Goal: Task Accomplishment & Management: Complete application form

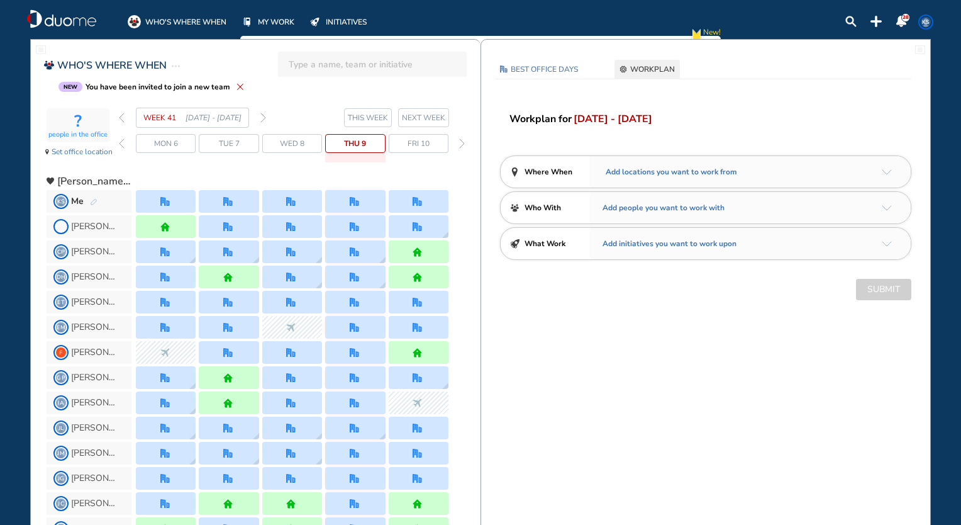
click at [424, 115] on span "NEXT WEEK" at bounding box center [423, 117] width 43 height 13
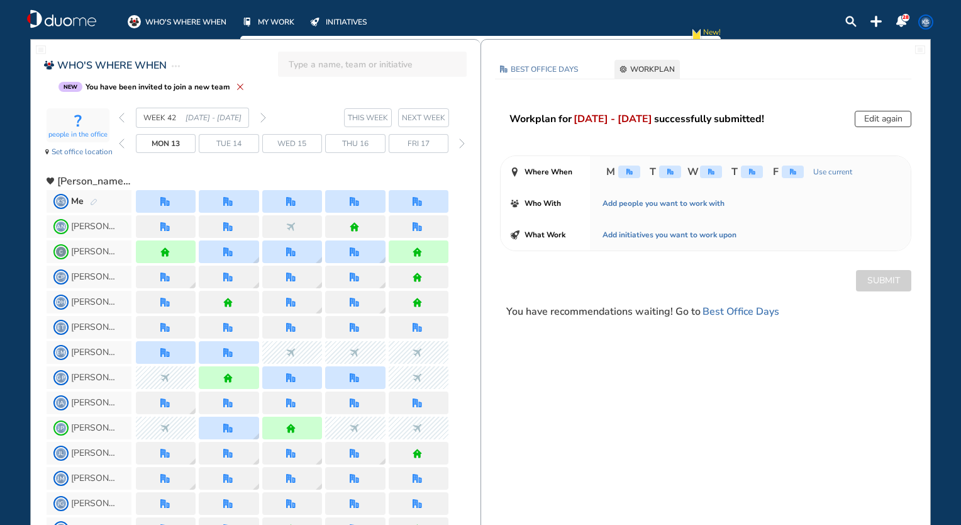
click at [430, 114] on span "NEXT WEEK" at bounding box center [423, 117] width 43 height 13
click at [434, 115] on span "NEXT WEEK" at bounding box center [423, 117] width 43 height 13
click at [440, 145] on div "Fri 17" at bounding box center [419, 143] width 60 height 19
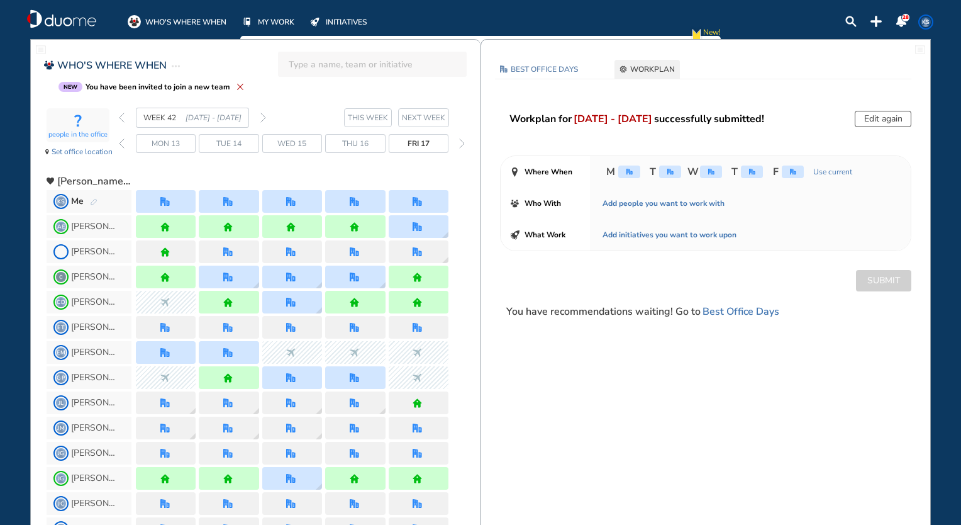
click at [417, 111] on span "NEXT WEEK" at bounding box center [423, 117] width 43 height 13
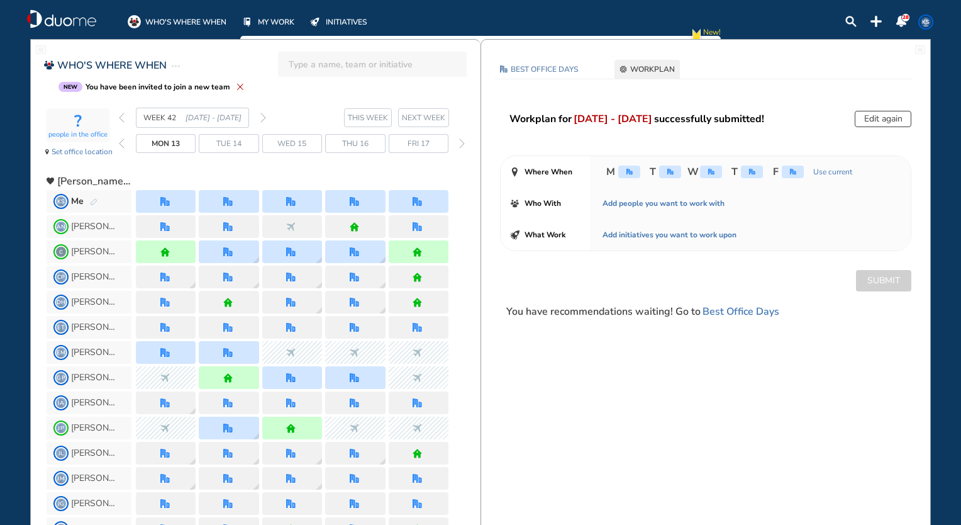
click at [418, 116] on span "NEXT WEEK" at bounding box center [423, 117] width 43 height 13
click at [432, 116] on span "NEXT WEEK" at bounding box center [423, 117] width 43 height 13
click at [418, 140] on span "Fri 17" at bounding box center [419, 143] width 22 height 13
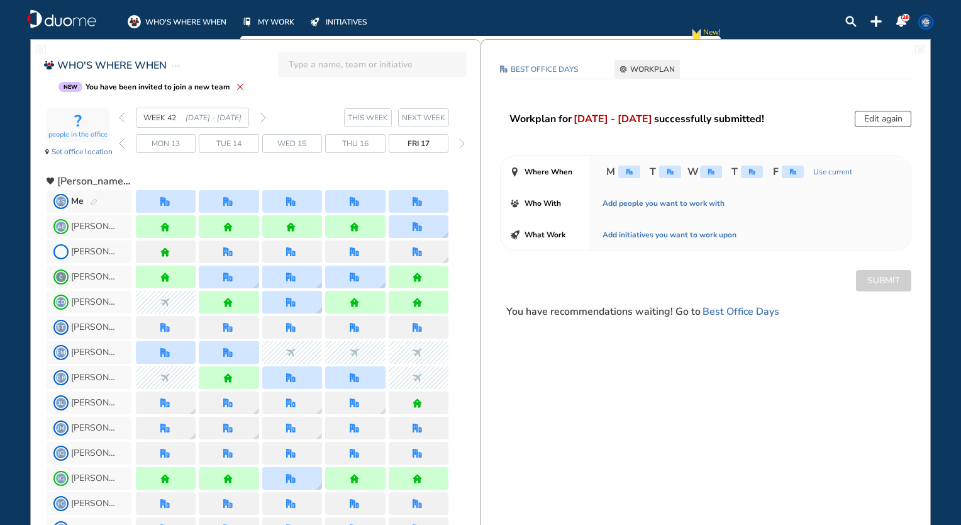
click at [456, 148] on div "forward day" at bounding box center [462, 143] width 12 height 19
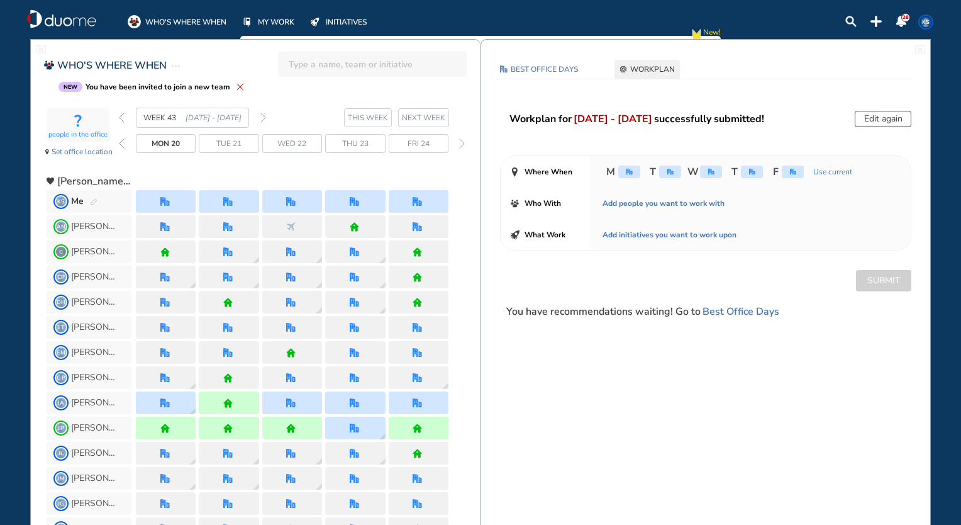
click at [461, 143] on img "forward day" at bounding box center [462, 143] width 6 height 10
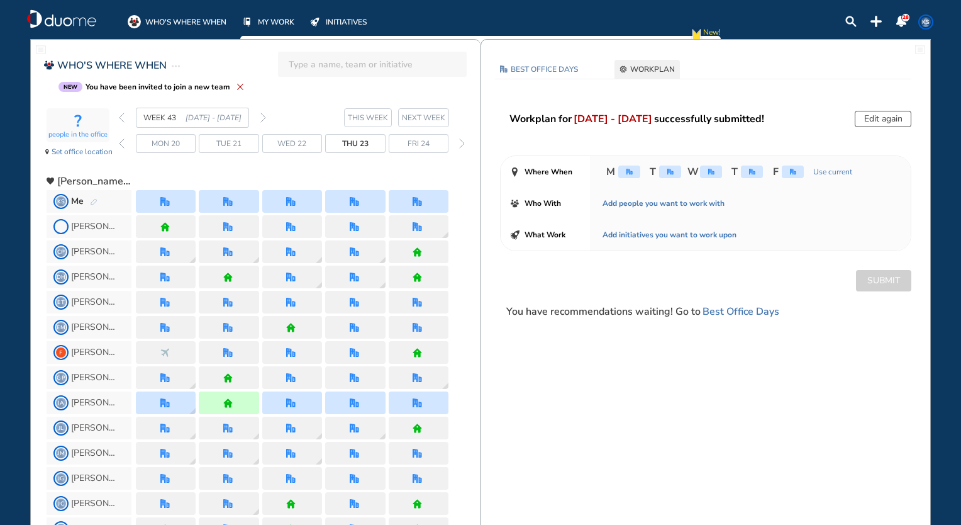
click at [461, 143] on img "forward day" at bounding box center [462, 143] width 6 height 10
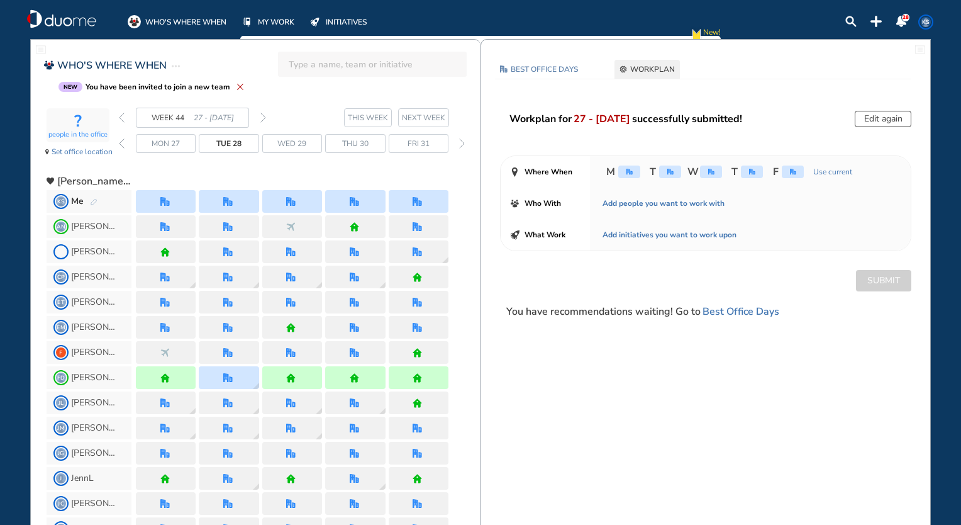
click at [461, 143] on img "forward day" at bounding box center [462, 143] width 6 height 10
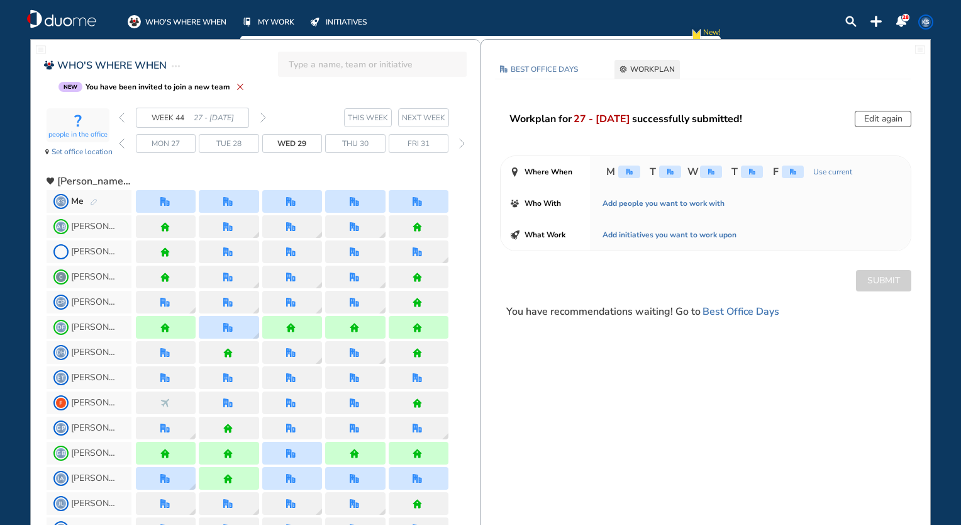
click at [461, 143] on img "forward day" at bounding box center [462, 143] width 6 height 10
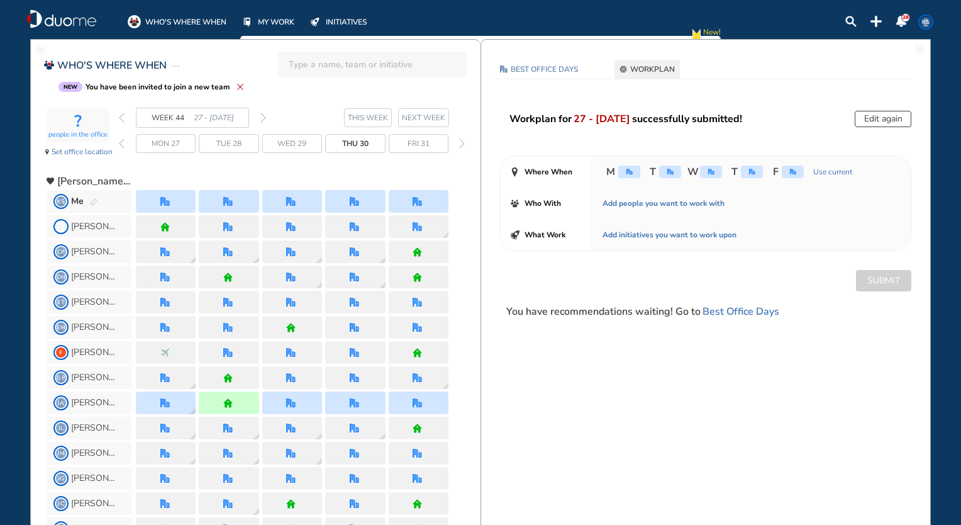
click at [461, 143] on img "forward day" at bounding box center [462, 143] width 6 height 10
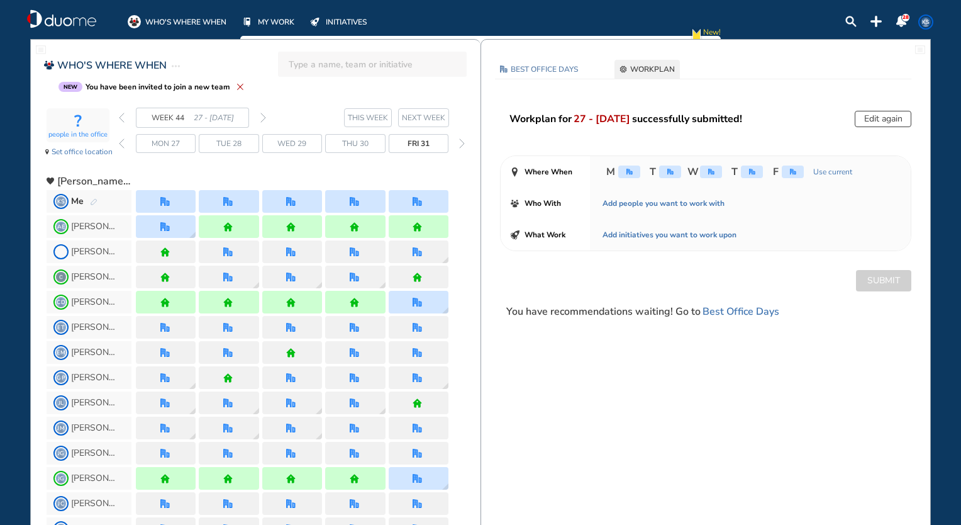
click at [461, 143] on img "forward day" at bounding box center [462, 143] width 6 height 10
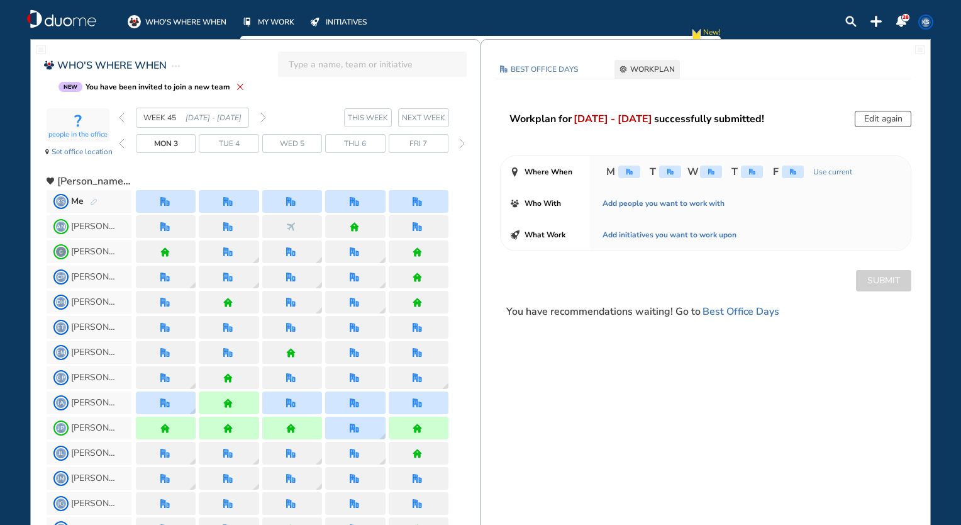
click at [461, 143] on img "forward day" at bounding box center [462, 143] width 6 height 10
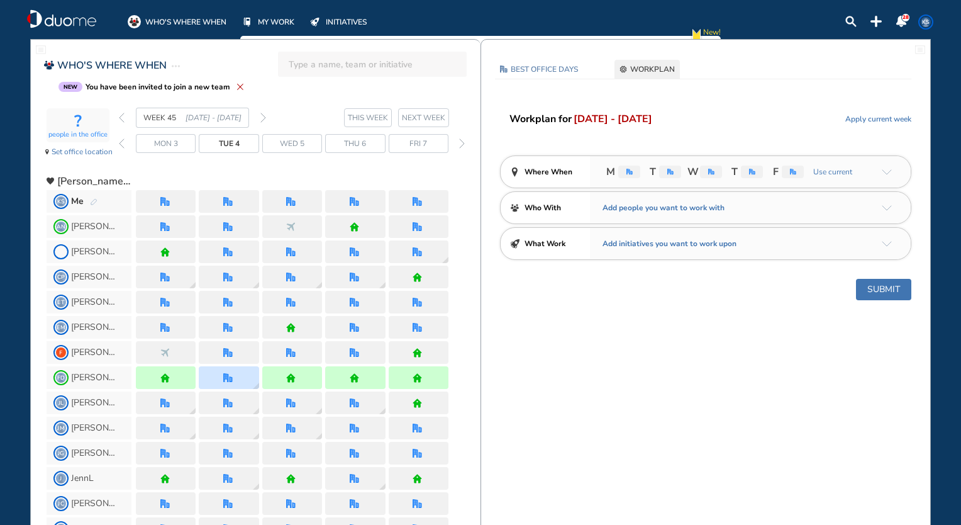
click at [135, 142] on div "Mon 3 Tue 4 Wed 5 Thu 6 Fri 7" at bounding box center [293, 143] width 319 height 19
click at [126, 145] on div "Mon 3 Tue 4 Wed 5 Thu 6 Fri 7" at bounding box center [293, 143] width 349 height 19
click at [125, 146] on div "Mon 3 Tue 4 Wed 5 Thu 6 Fri 7" at bounding box center [293, 143] width 349 height 19
click at [123, 142] on img "back day" at bounding box center [122, 143] width 6 height 10
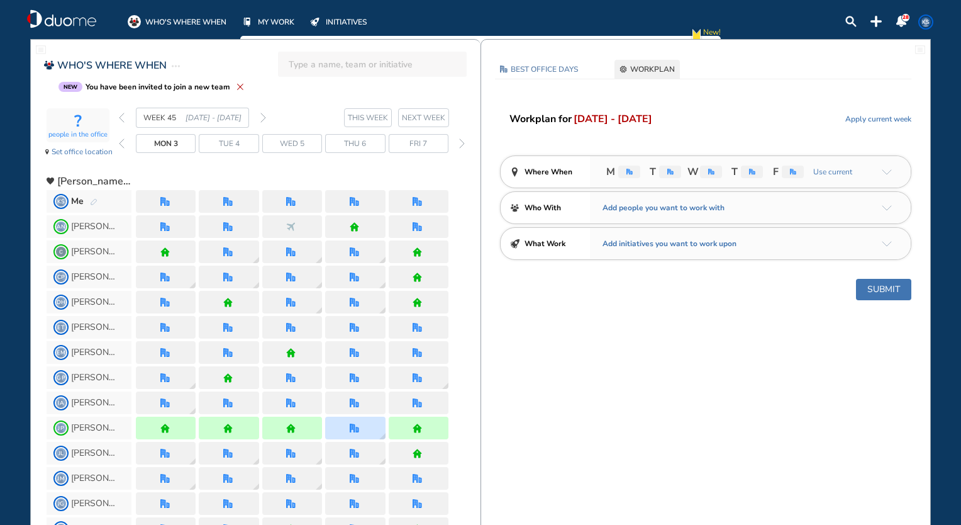
click at [875, 286] on button "Submit" at bounding box center [883, 289] width 55 height 21
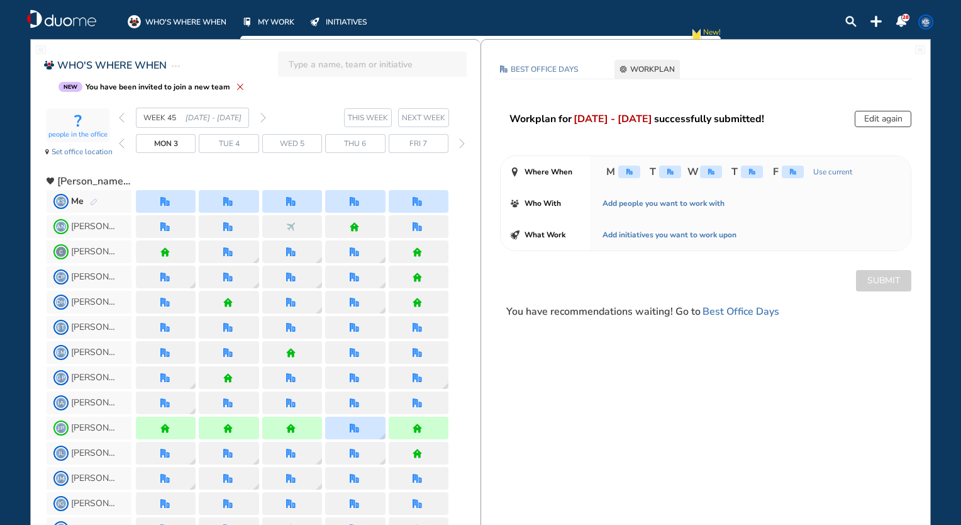
click at [461, 145] on img "forward day" at bounding box center [462, 143] width 6 height 10
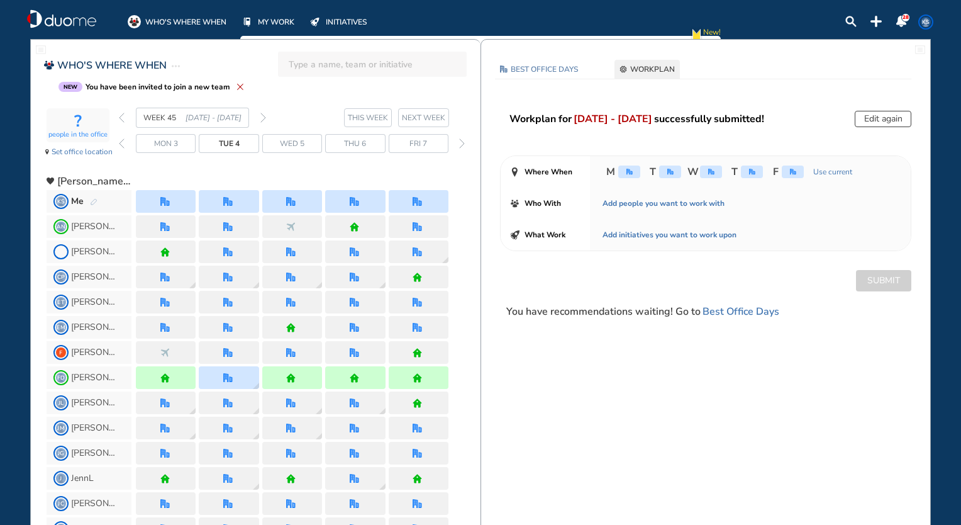
click at [461, 138] on img "forward day" at bounding box center [462, 143] width 6 height 10
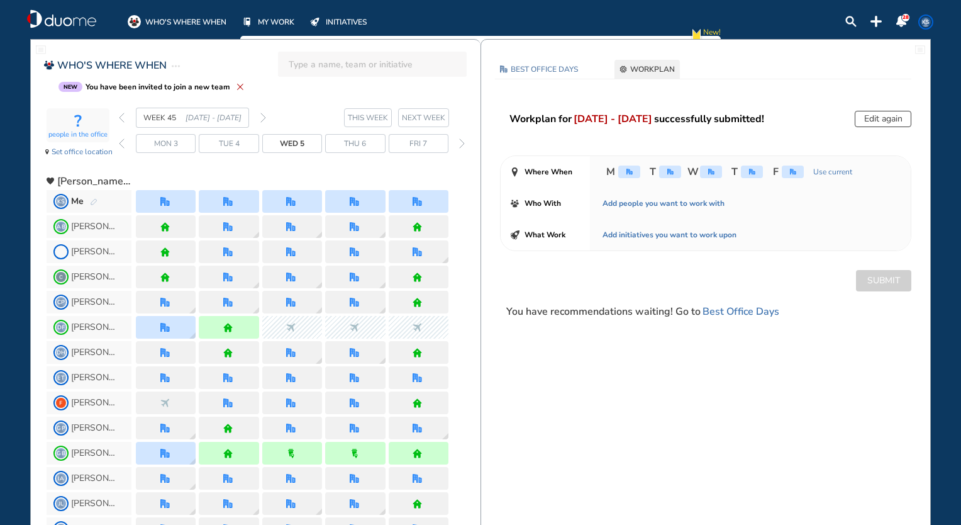
click at [461, 138] on img "forward day" at bounding box center [462, 143] width 6 height 10
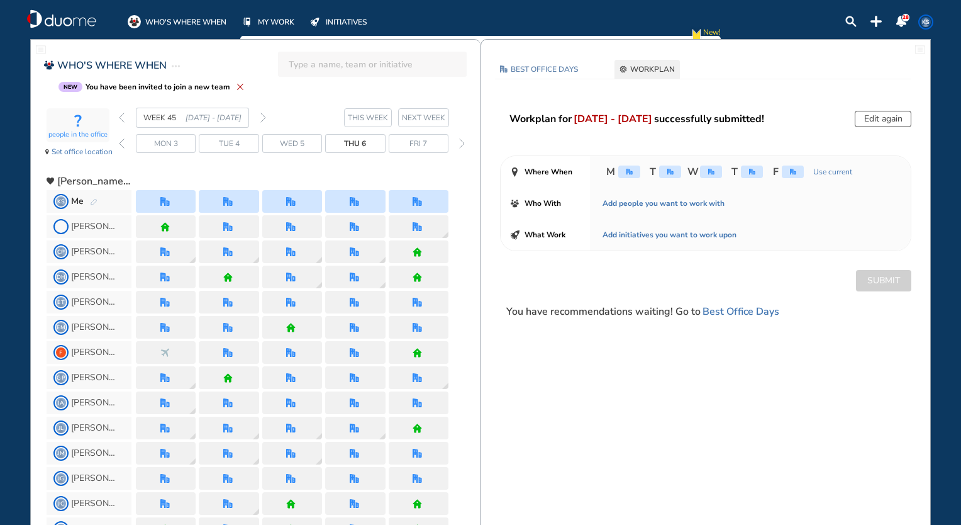
click at [461, 138] on img "forward day" at bounding box center [462, 143] width 6 height 10
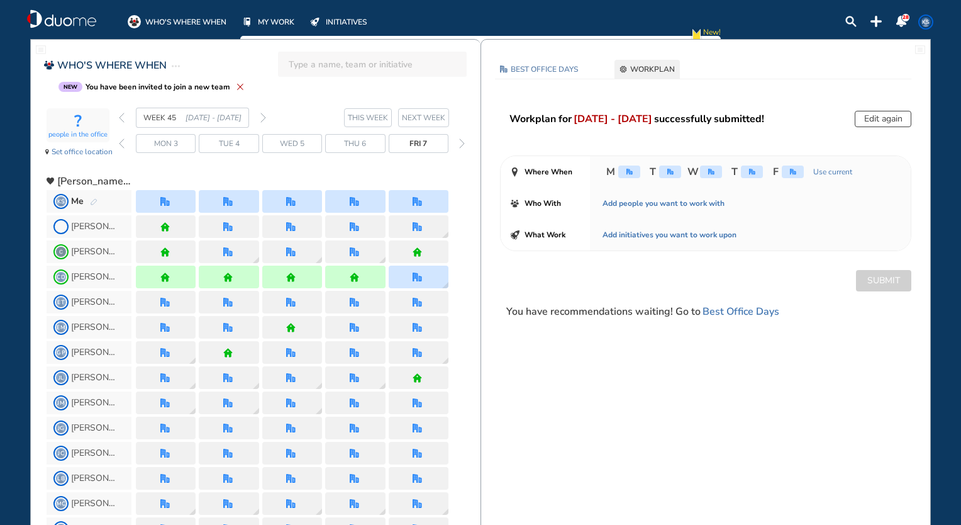
click at [461, 138] on img "forward day" at bounding box center [462, 143] width 6 height 10
